Goal: Navigation & Orientation: Find specific page/section

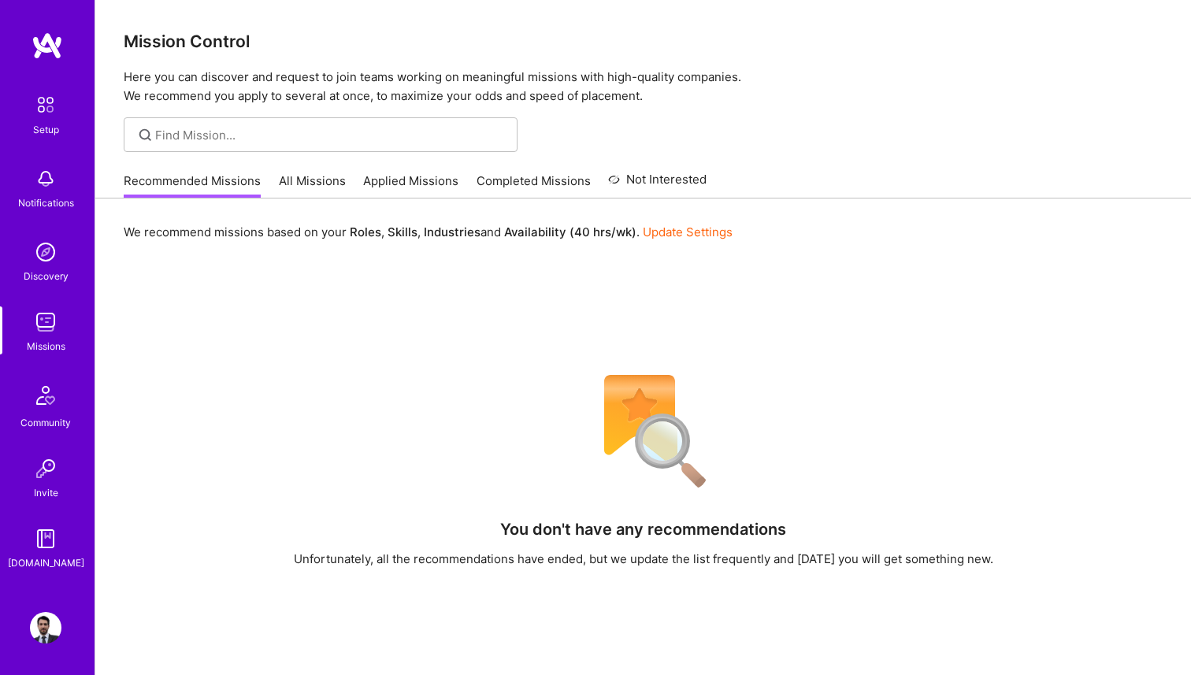
click at [318, 184] on link "All Missions" at bounding box center [312, 186] width 67 height 26
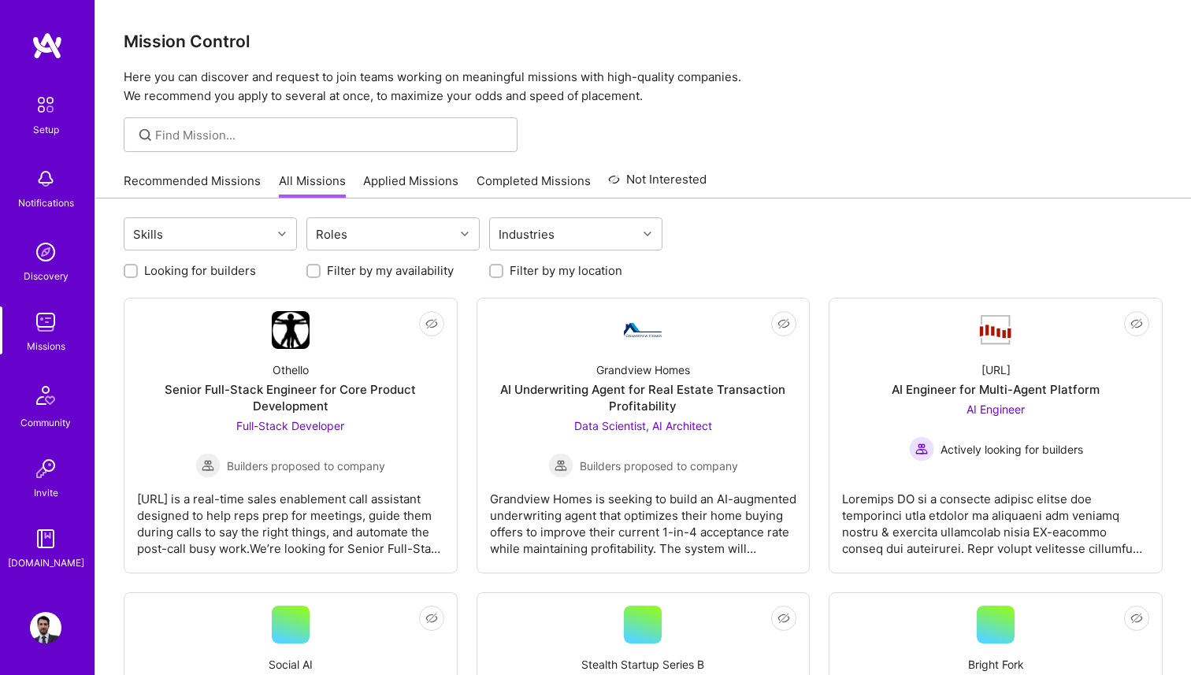
click at [160, 178] on link "Recommended Missions" at bounding box center [192, 186] width 137 height 26
